Goal: Task Accomplishment & Management: Manage account settings

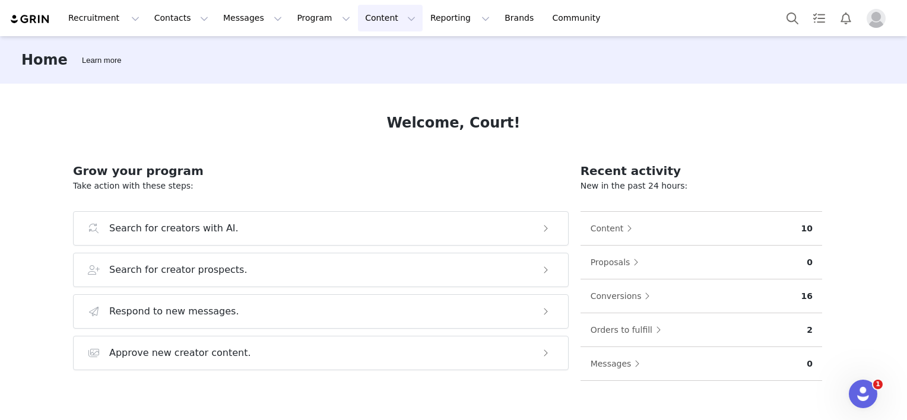
click at [358, 22] on button "Content Content" at bounding box center [390, 18] width 65 height 27
click at [365, 49] on p "Creator Content" at bounding box center [364, 52] width 67 height 12
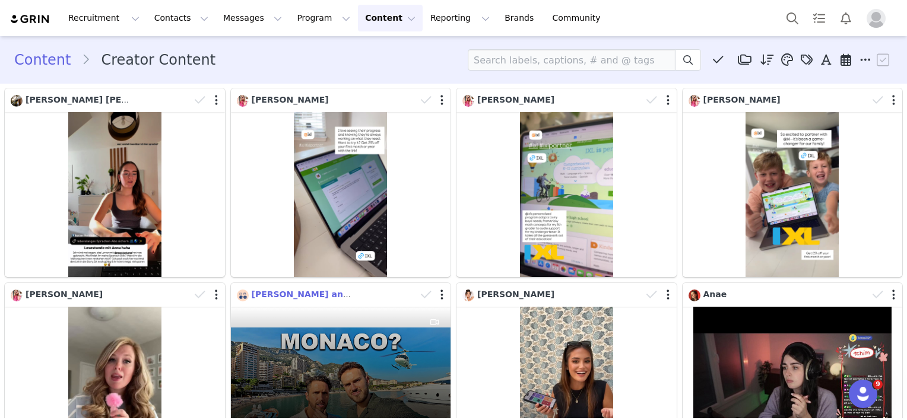
click at [297, 296] on span "[PERSON_NAME] and [PERSON_NAME]" at bounding box center [341, 295] width 178 height 10
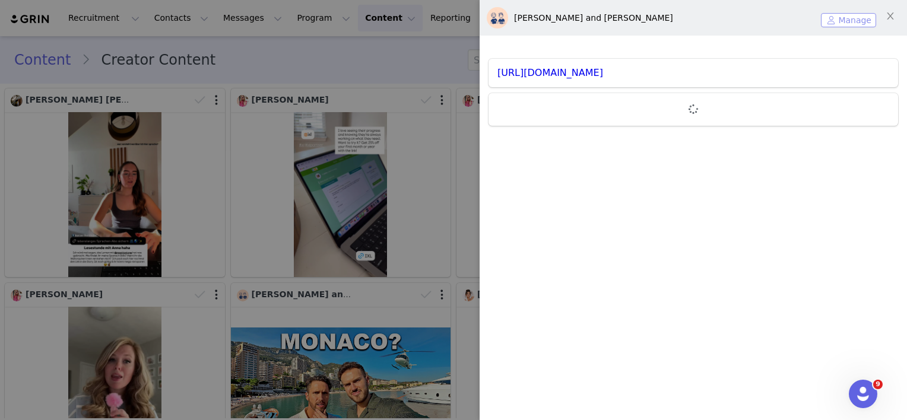
click at [832, 19] on button "Manage" at bounding box center [848, 20] width 55 height 14
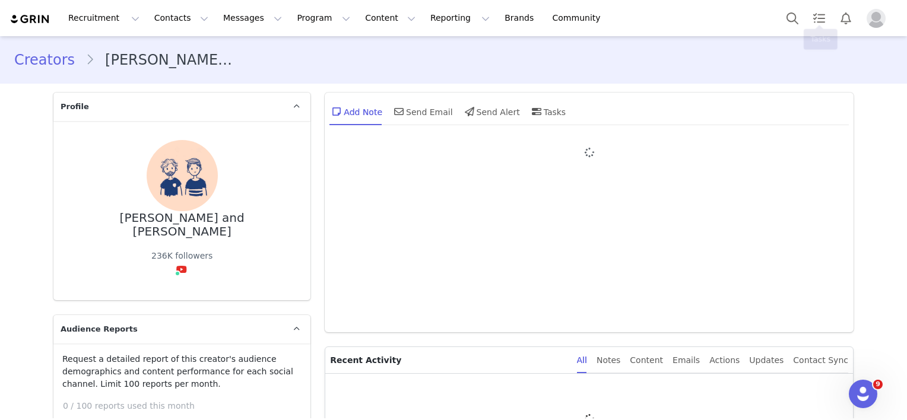
type input "+1 ([GEOGRAPHIC_DATA])"
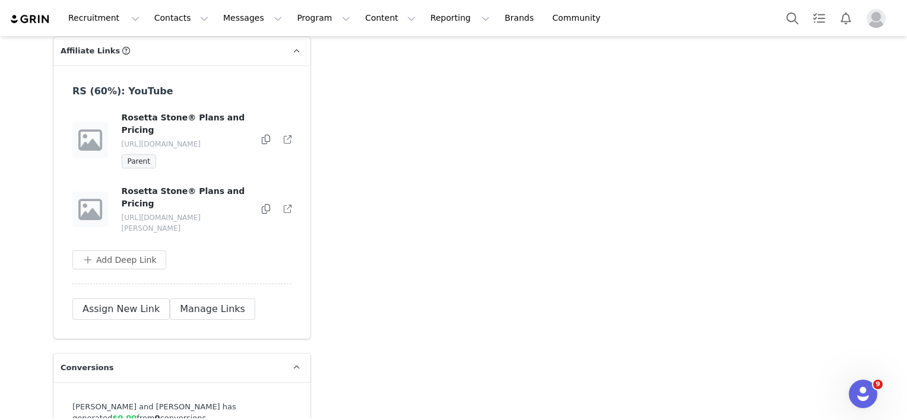
scroll to position [3032, 0]
click at [262, 134] on icon at bounding box center [266, 139] width 8 height 10
click at [262, 204] on icon at bounding box center [266, 209] width 8 height 10
drag, startPoint x: 143, startPoint y: 91, endPoint x: 225, endPoint y: 82, distance: 83.0
click at [225, 138] on p "[URL][DOMAIN_NAME]" at bounding box center [186, 143] width 128 height 11
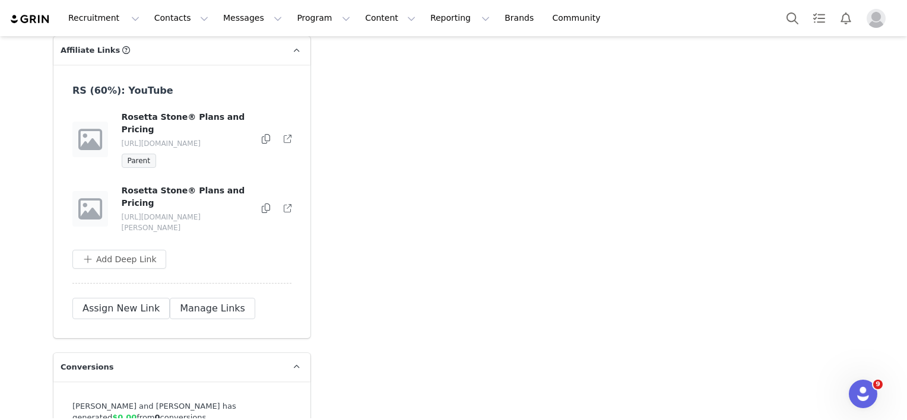
copy p "oskaranddan"
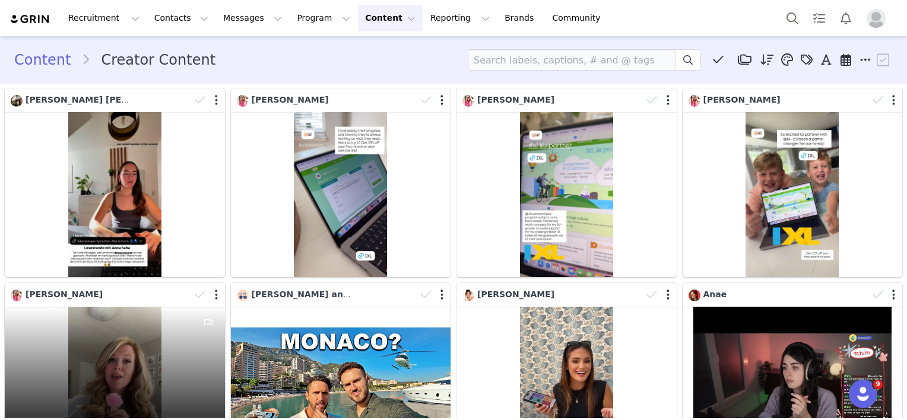
click at [121, 344] on div "6.2K 129 9 0.16%" at bounding box center [115, 389] width 220 height 165
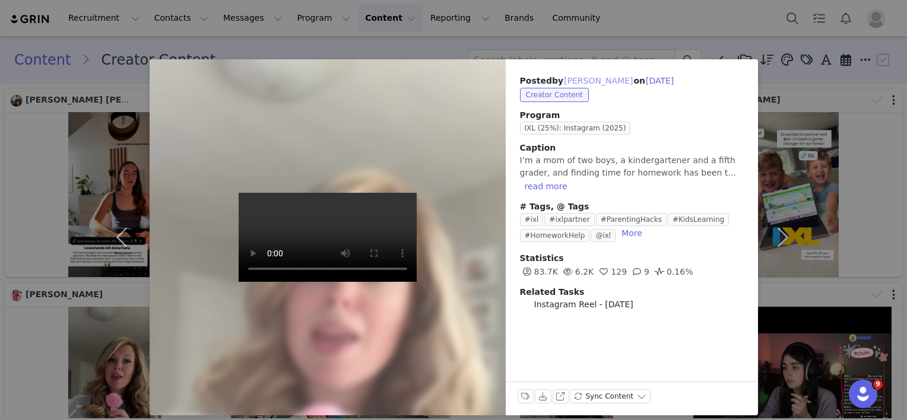
click at [563, 78] on button "[PERSON_NAME]" at bounding box center [598, 81] width 70 height 14
type input "[PERSON_NAME]"
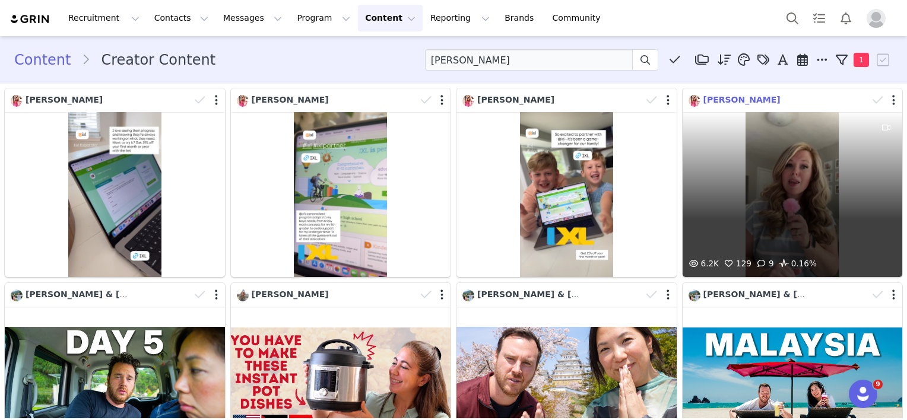
click at [730, 96] on span "[PERSON_NAME]" at bounding box center [742, 100] width 77 height 10
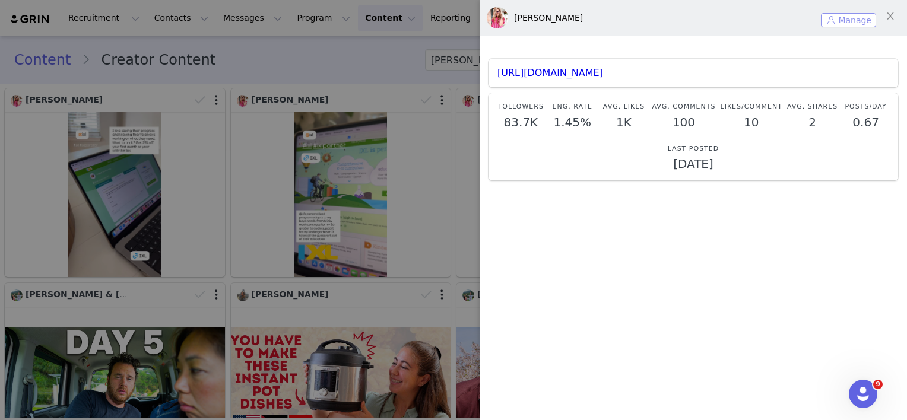
click at [836, 17] on button "Manage" at bounding box center [848, 20] width 55 height 14
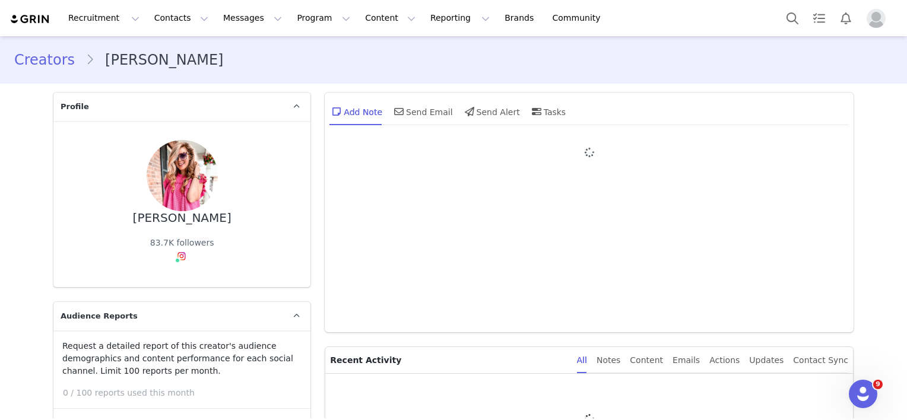
type input "+1 ([GEOGRAPHIC_DATA])"
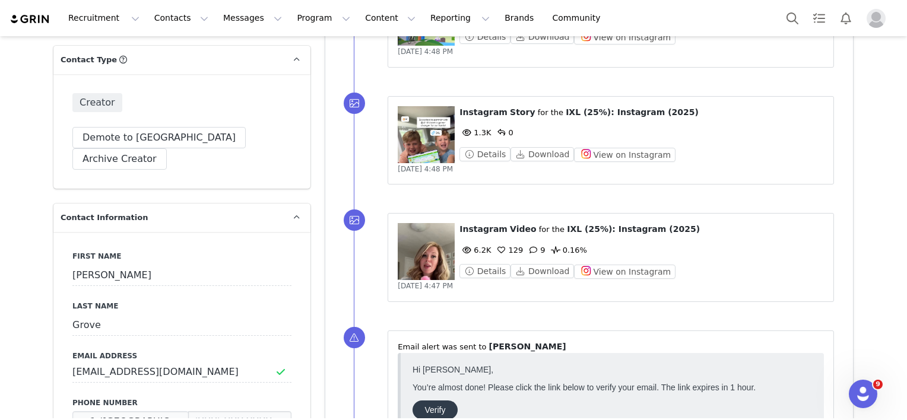
scroll to position [416, 0]
click at [597, 271] on button "View on Instagram" at bounding box center [625, 273] width 102 height 14
click at [590, 273] on button "View on Instagram" at bounding box center [625, 273] width 102 height 14
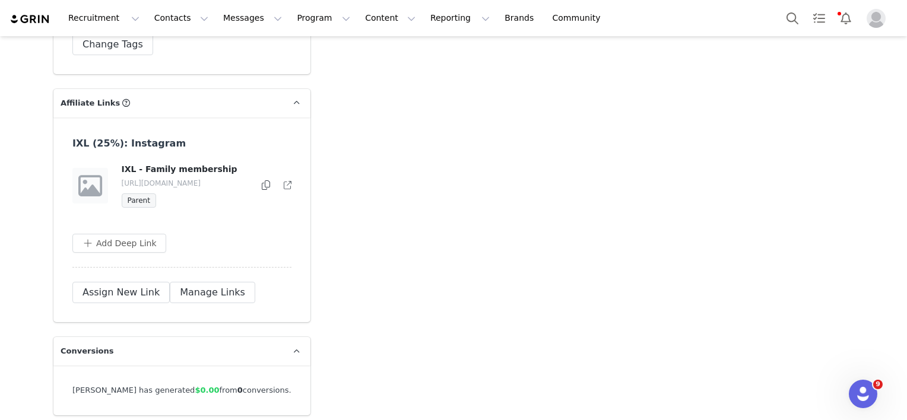
scroll to position [2969, 0]
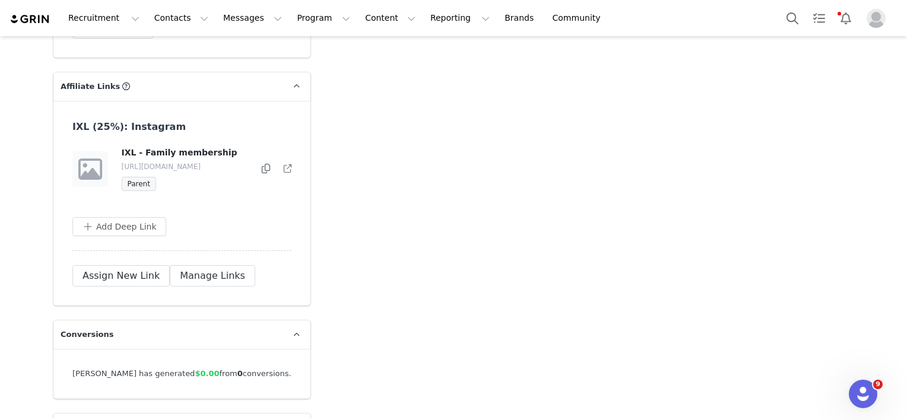
click at [262, 164] on icon at bounding box center [266, 169] width 8 height 10
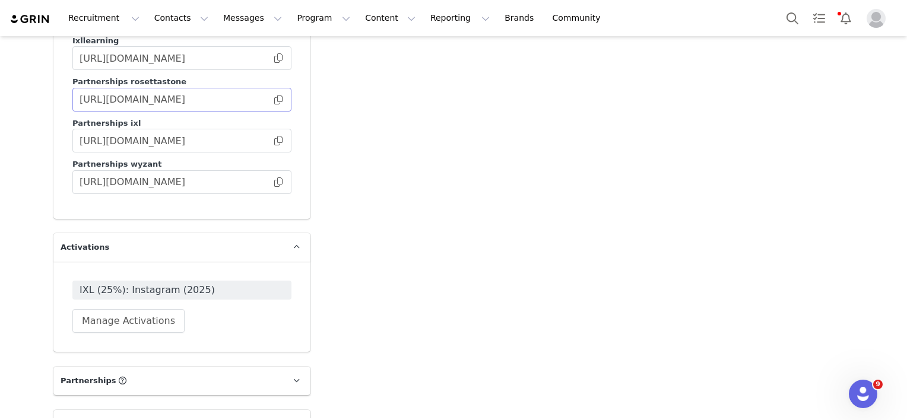
scroll to position [2494, 0]
click at [176, 24] on button "Contacts Contacts" at bounding box center [181, 18] width 68 height 27
drag, startPoint x: 179, startPoint y: 43, endPoint x: 183, endPoint y: 54, distance: 11.3
click at [179, 43] on link "Creators" at bounding box center [182, 53] width 94 height 22
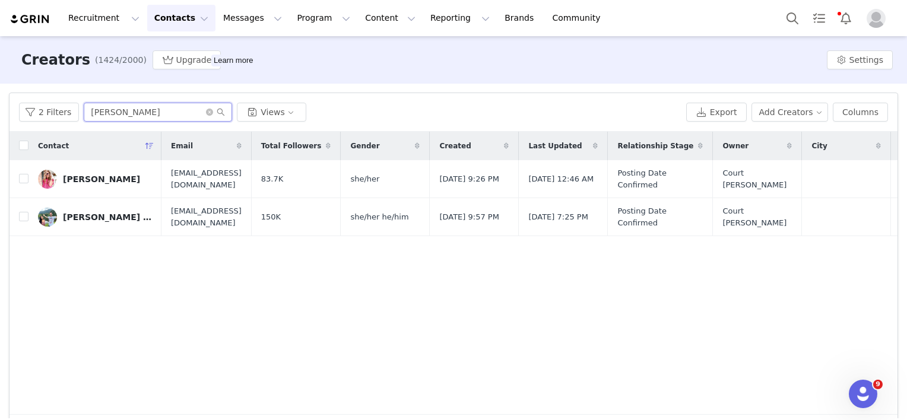
click at [105, 117] on input "[PERSON_NAME]" at bounding box center [158, 112] width 148 height 19
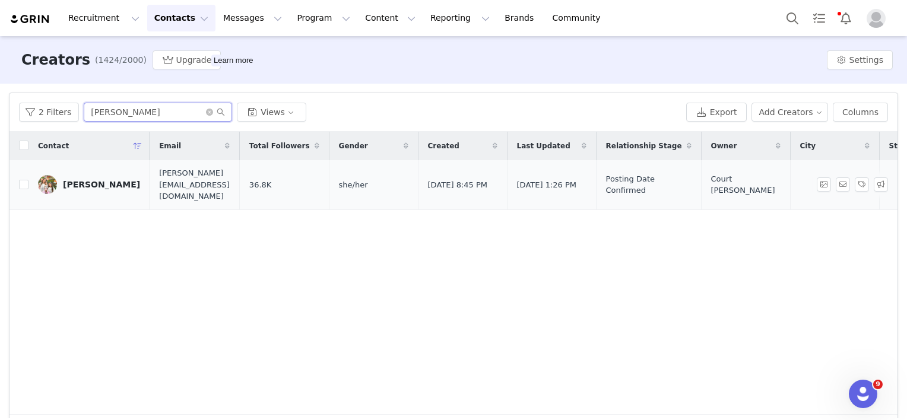
type input "[PERSON_NAME]"
click at [85, 181] on div "[PERSON_NAME]" at bounding box center [101, 185] width 77 height 10
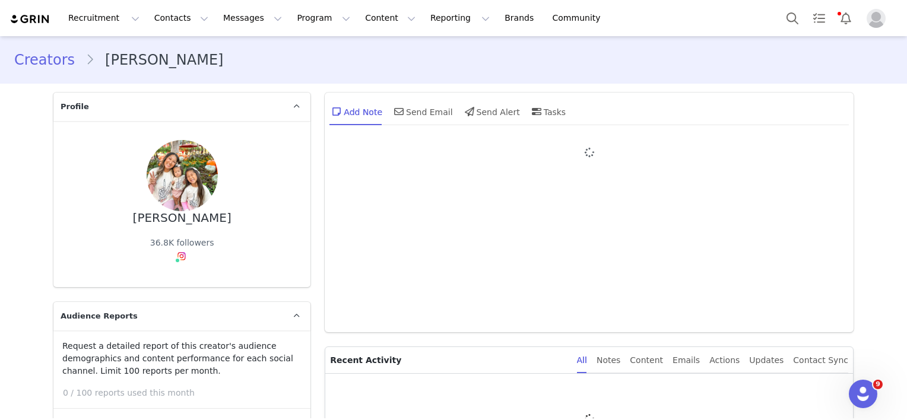
type input "+1 ([GEOGRAPHIC_DATA])"
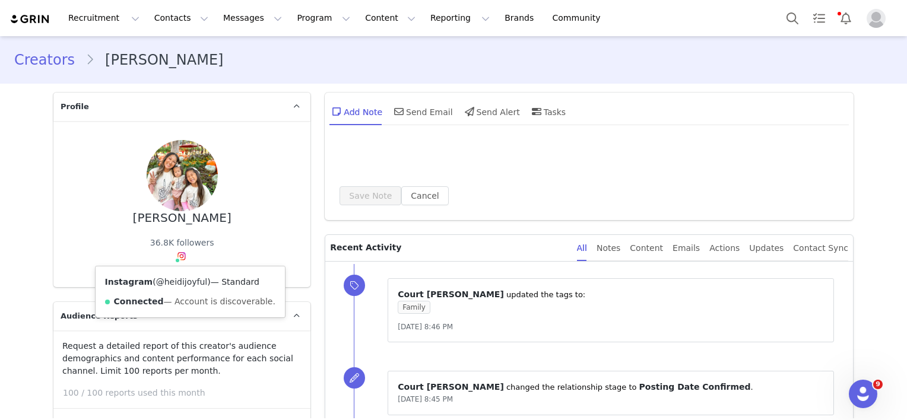
click at [172, 280] on link "@heidijoyful" at bounding box center [182, 282] width 52 height 10
click at [147, 22] on button "Contacts Contacts" at bounding box center [181, 18] width 68 height 27
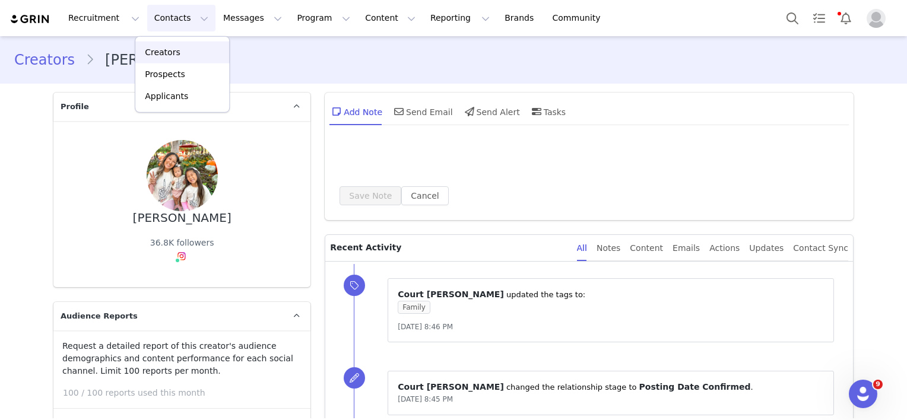
click at [154, 47] on p "Creators" at bounding box center [163, 52] width 36 height 12
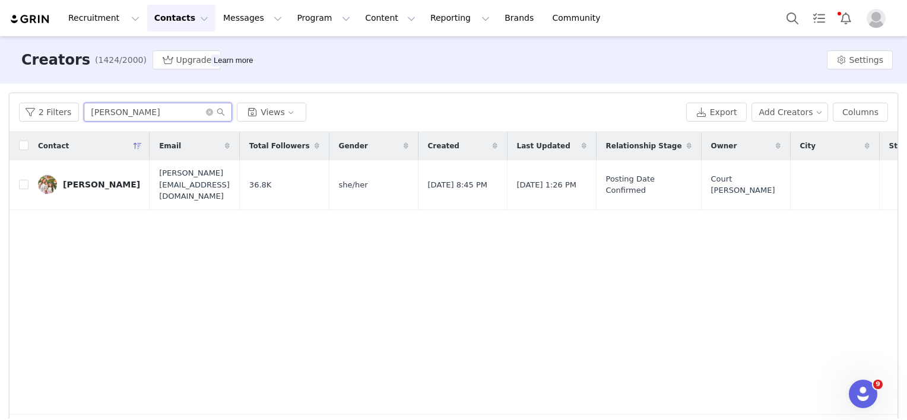
click at [119, 110] on input "[PERSON_NAME]" at bounding box center [158, 112] width 148 height 19
type input "[PERSON_NAME]"
click at [81, 180] on div "[PERSON_NAME]" at bounding box center [101, 185] width 77 height 10
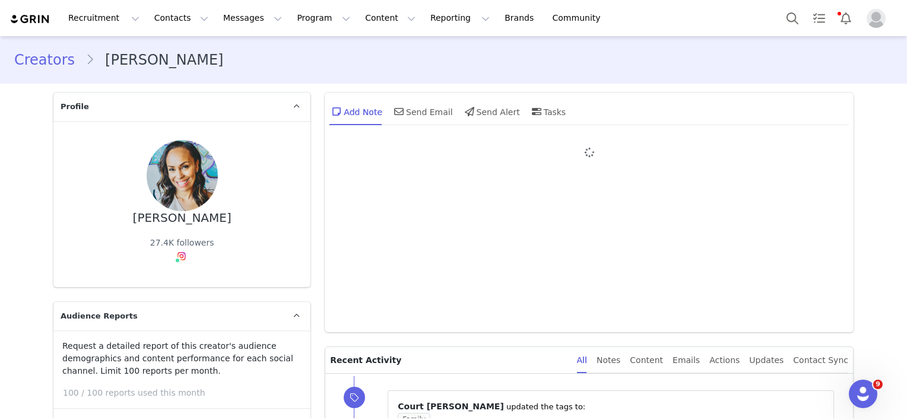
type input "+1 ([GEOGRAPHIC_DATA])"
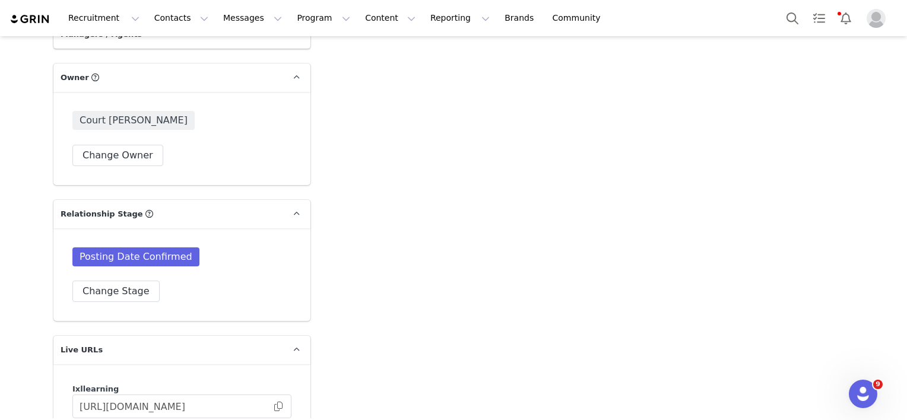
scroll to position [2375, 0]
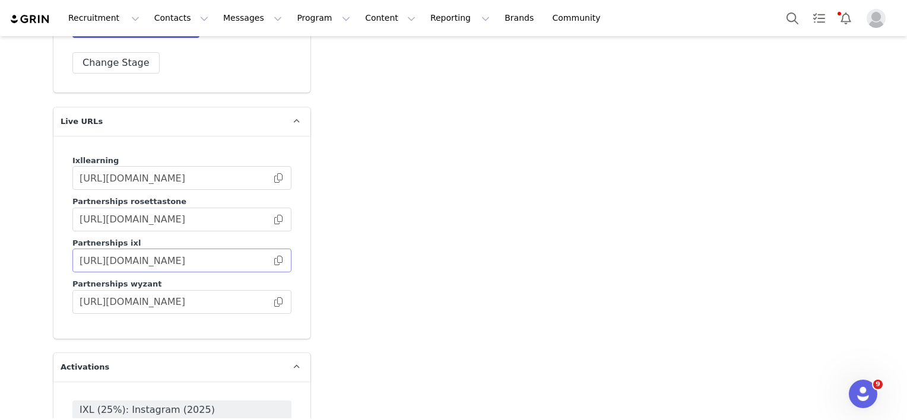
click at [277, 261] on span at bounding box center [279, 261] width 12 height 0
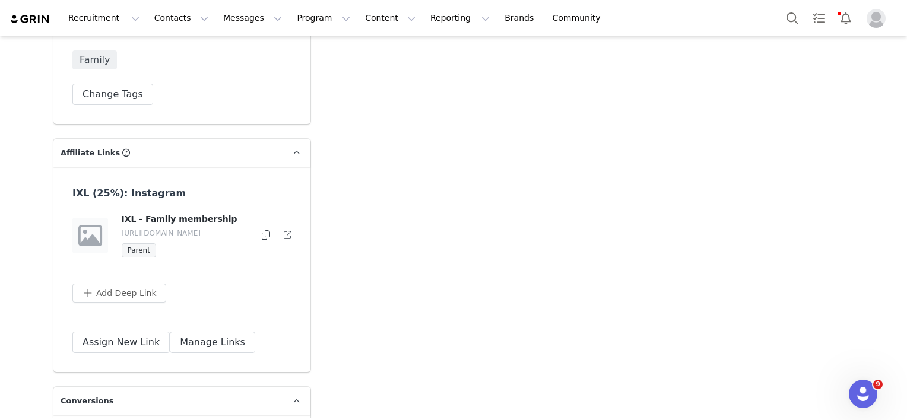
scroll to position [2910, 0]
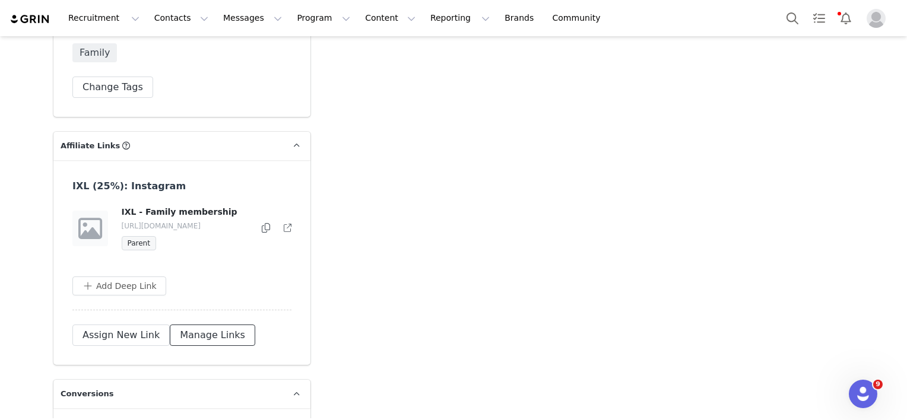
click at [192, 325] on button "Manage Links" at bounding box center [213, 335] width 86 height 21
click at [259, 221] on button "button" at bounding box center [263, 228] width 14 height 14
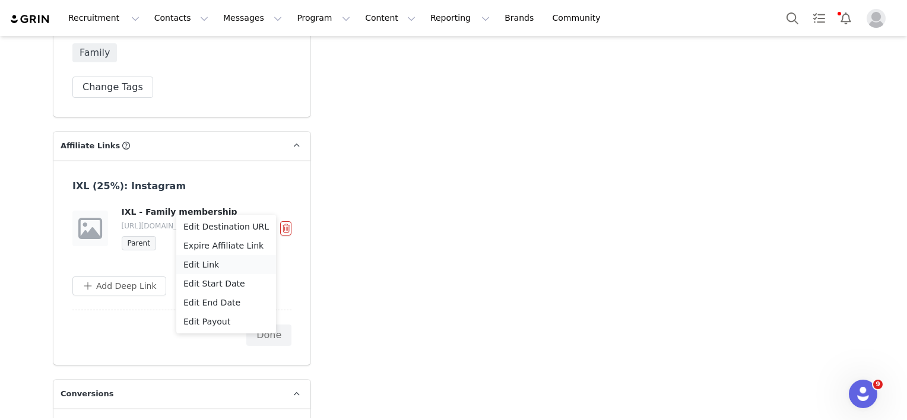
click at [199, 271] on span "Edit Link" at bounding box center [201, 264] width 36 height 13
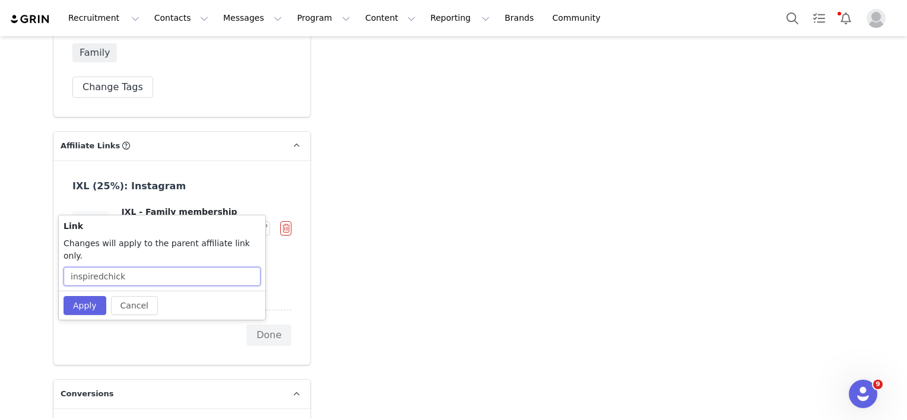
click at [90, 267] on input "inspiredchick" at bounding box center [162, 276] width 197 height 19
click at [77, 296] on button "Apply" at bounding box center [85, 305] width 43 height 19
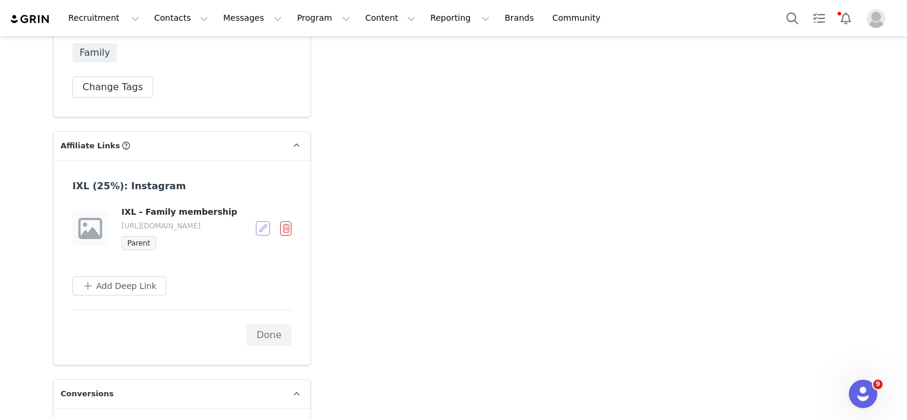
click at [256, 221] on button "button" at bounding box center [263, 228] width 14 height 14
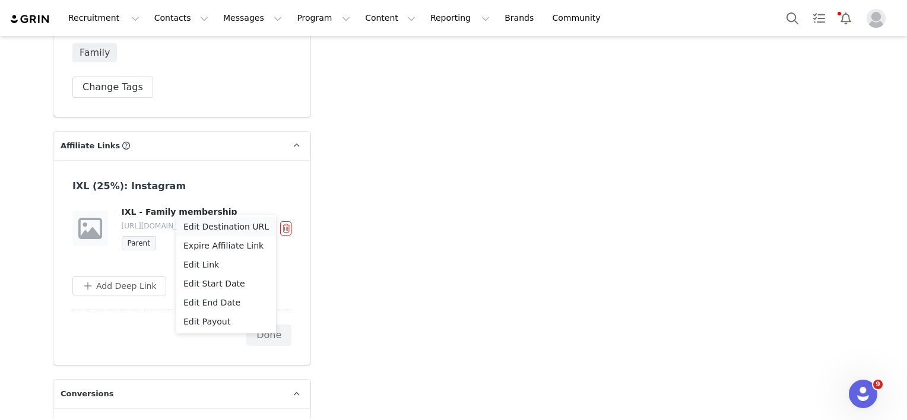
click at [254, 232] on span "Edit Destination URL" at bounding box center [226, 226] width 86 height 13
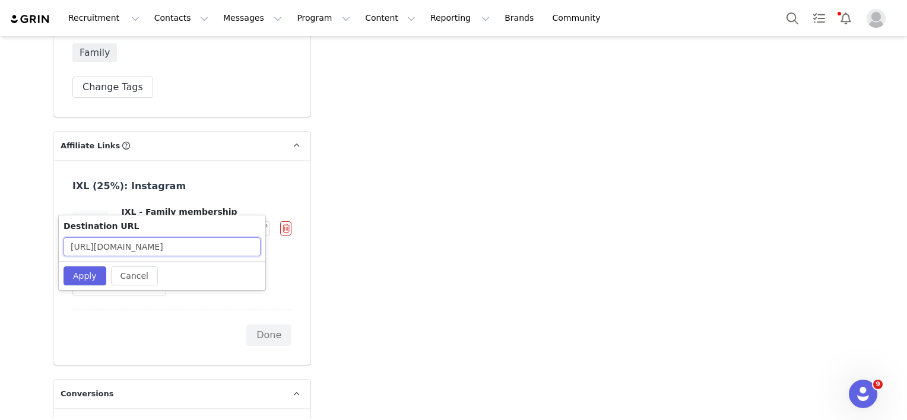
scroll to position [0, 86]
drag, startPoint x: 208, startPoint y: 246, endPoint x: 506, endPoint y: 248, distance: 298.1
click at [506, 247] on body "Recruitment Recruitment Creator Search Curated Lists Landing Pages Web Extensio…" at bounding box center [453, 210] width 907 height 420
paste input "?utm_campaign=inspiredchick"
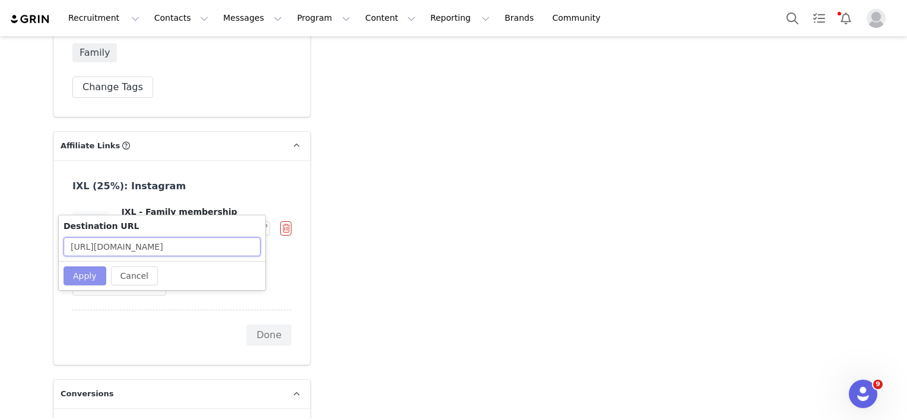
type input "[URL][DOMAIN_NAME]"
click at [84, 273] on button "Apply" at bounding box center [85, 276] width 43 height 19
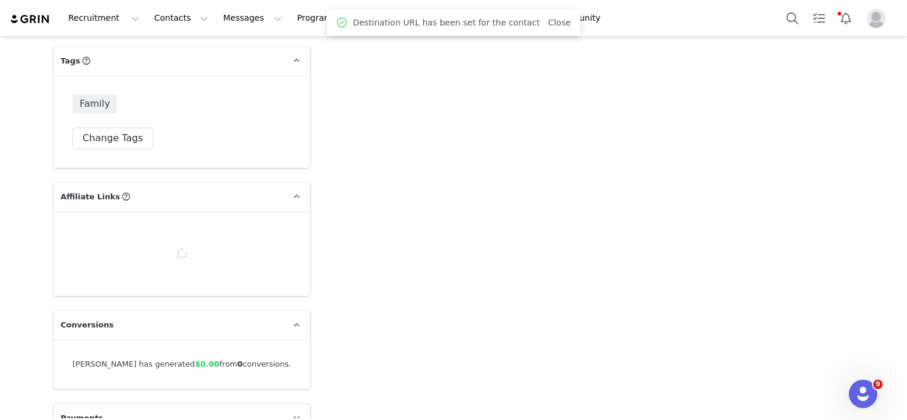
scroll to position [2910, 0]
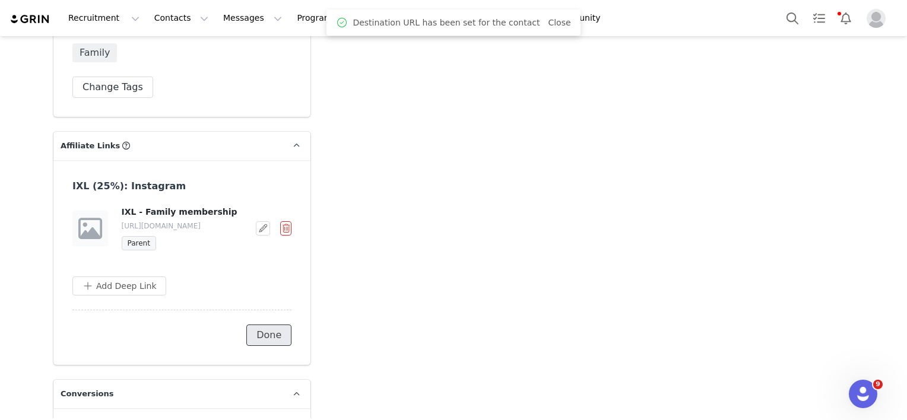
click at [258, 325] on button "Done" at bounding box center [268, 335] width 45 height 21
click at [262, 223] on icon at bounding box center [266, 228] width 8 height 10
